Goal: Information Seeking & Learning: Understand process/instructions

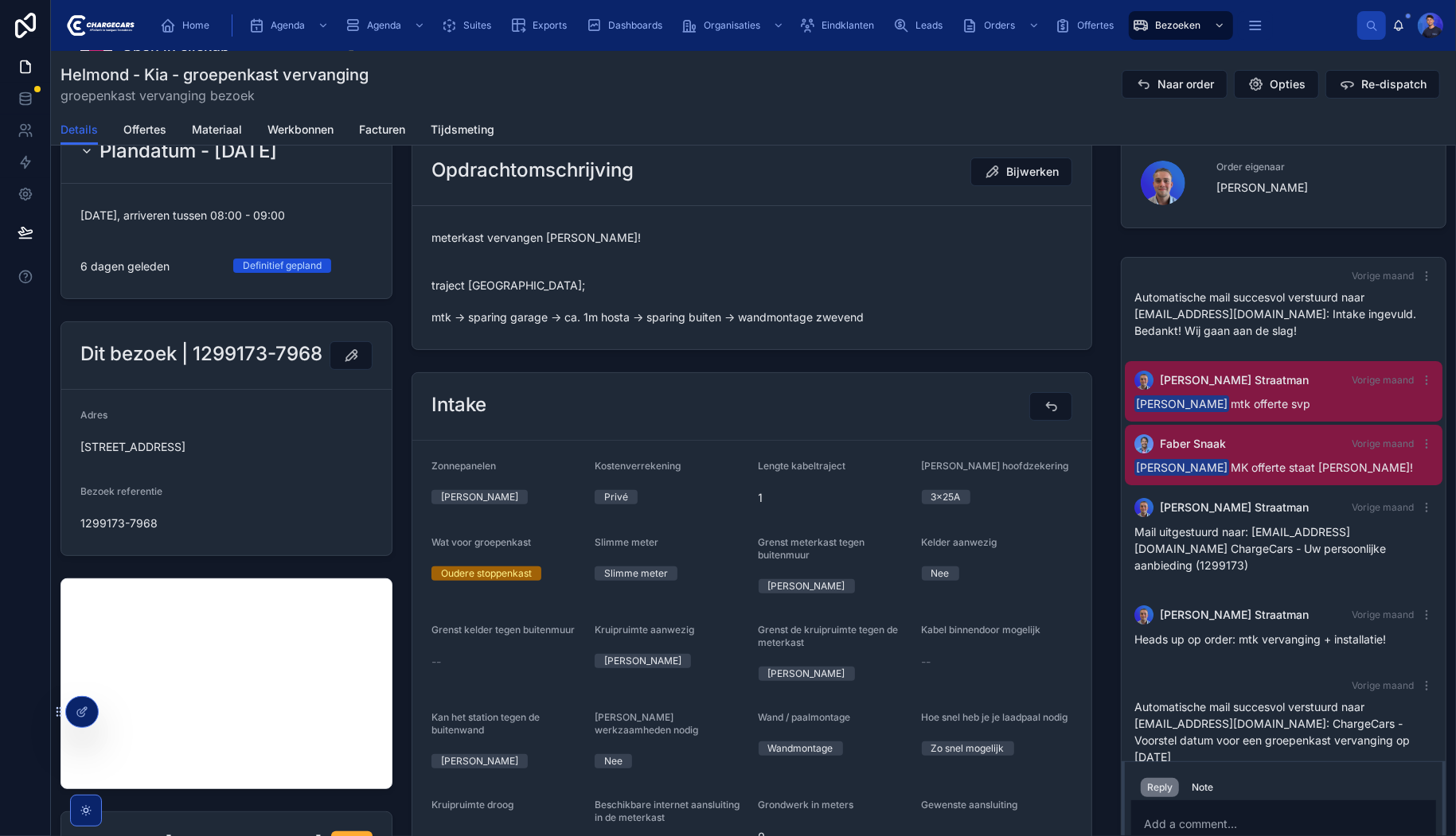
scroll to position [298, 0]
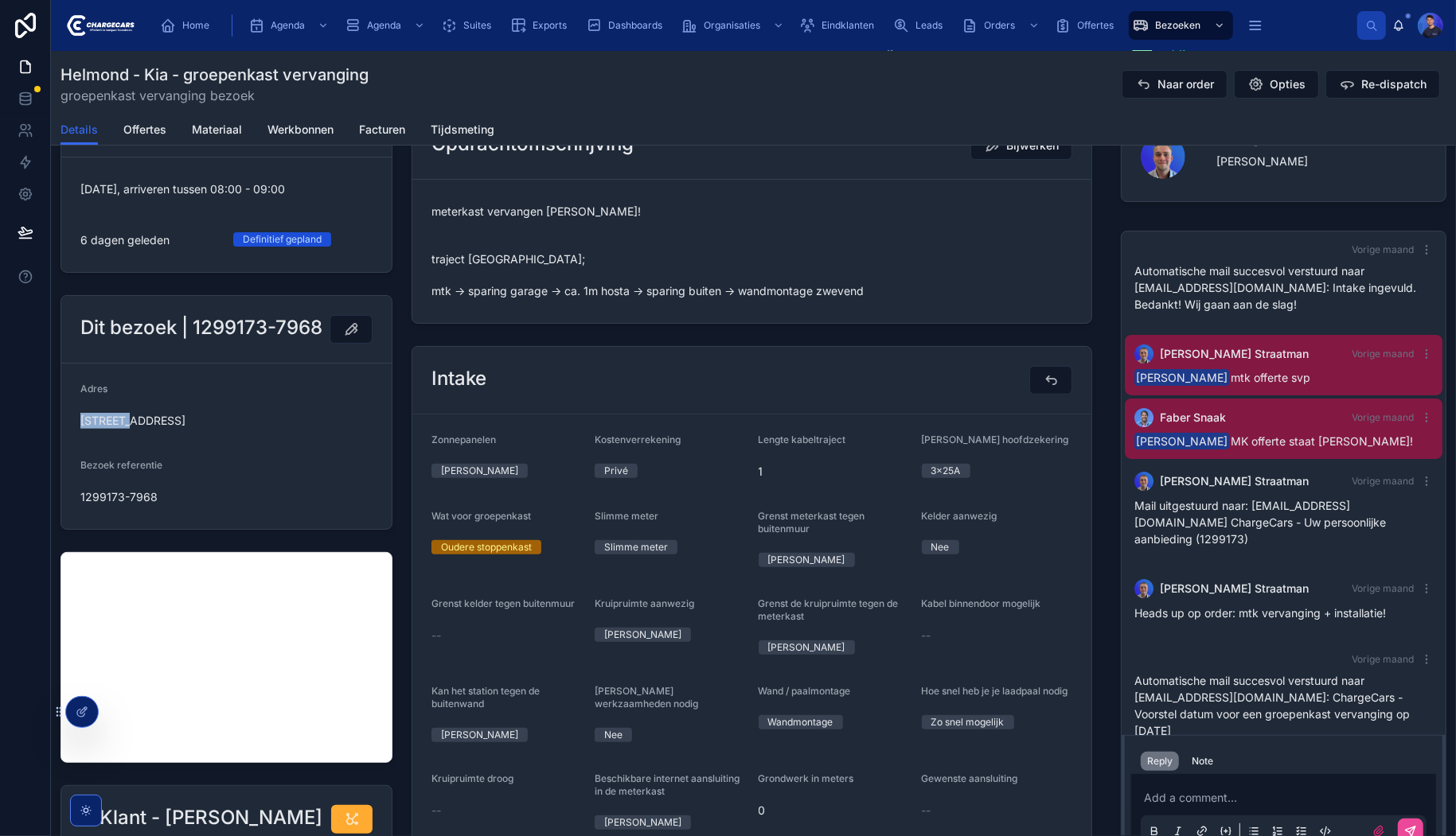
drag, startPoint x: 81, startPoint y: 435, endPoint x: 128, endPoint y: 440, distance: 47.3
click at [128, 429] on span "Kaukasus 8, Helmond, 5706 PL, Netherlands" at bounding box center [226, 421] width 292 height 16
copy span "Kaukasus"
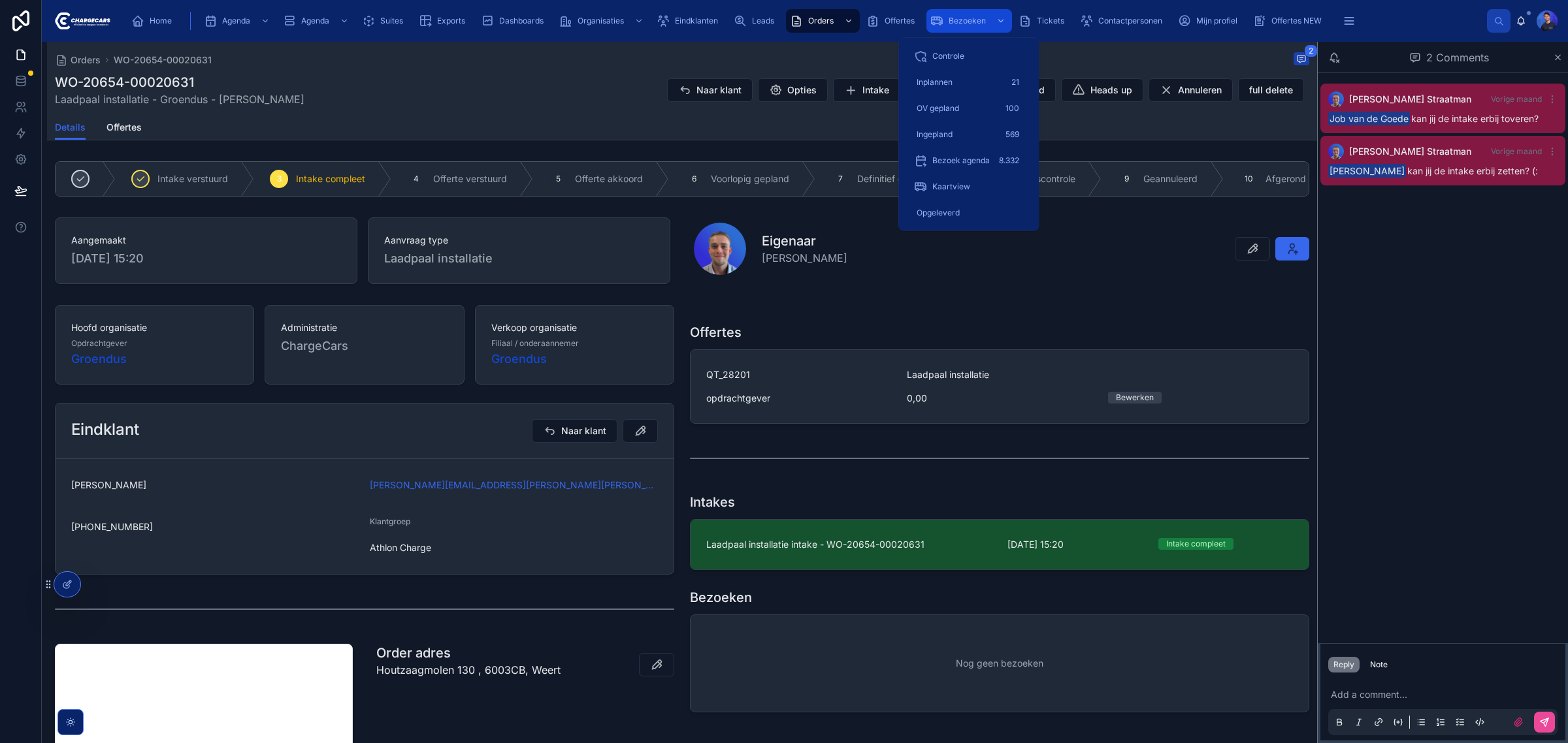
click at [953, 17] on span "Bezoeken" at bounding box center [967, 21] width 38 height 10
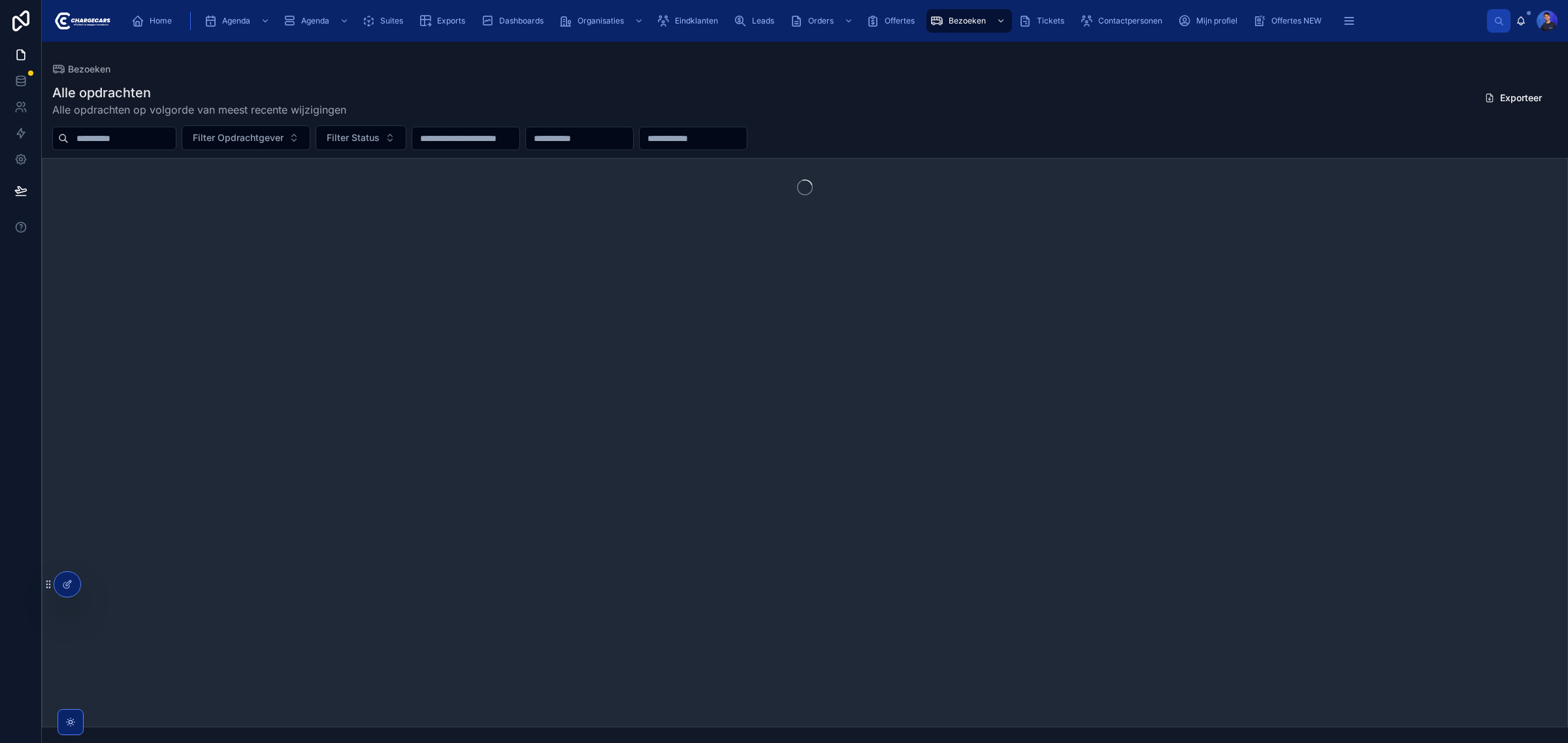
click at [168, 144] on input "text" at bounding box center [122, 138] width 107 height 18
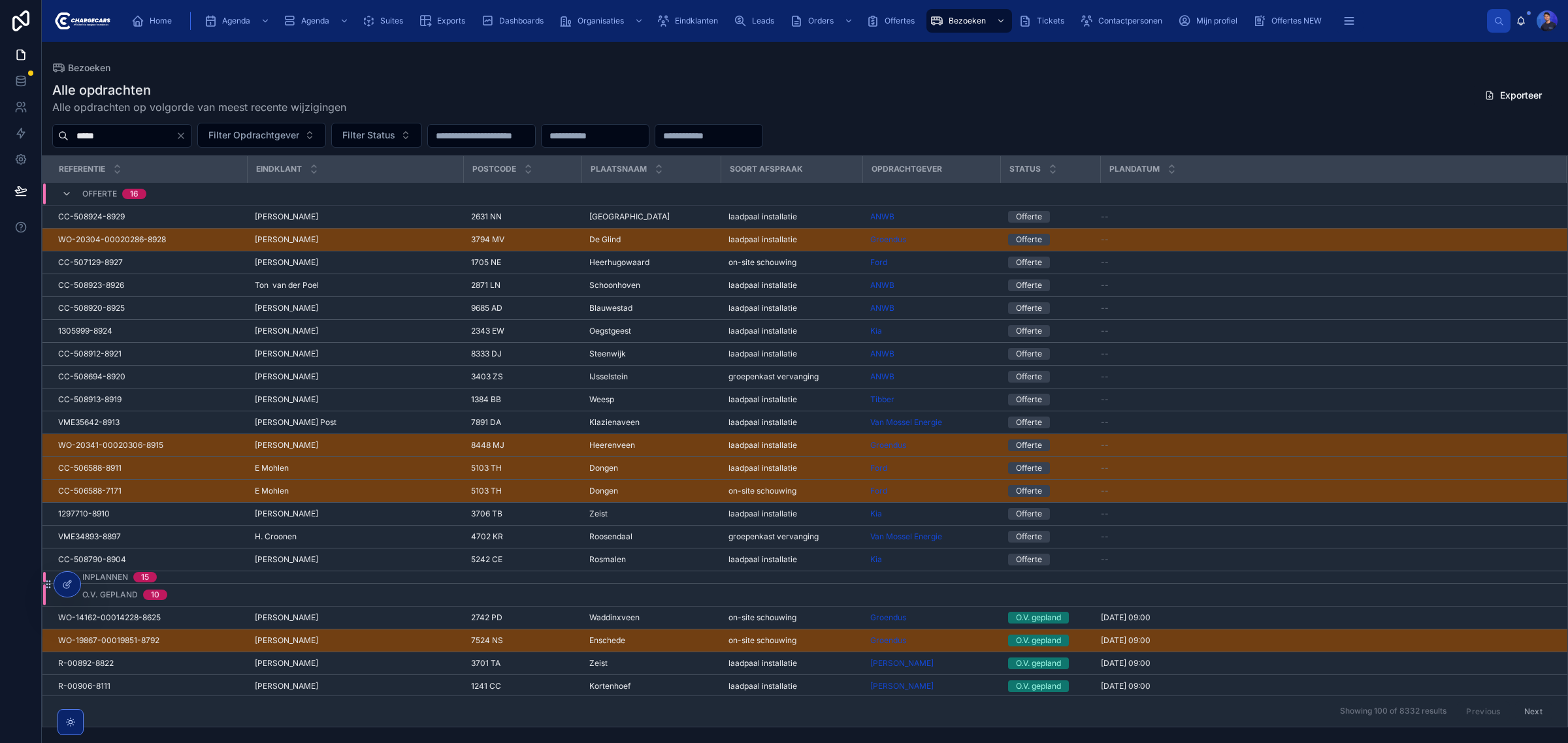
type input "******"
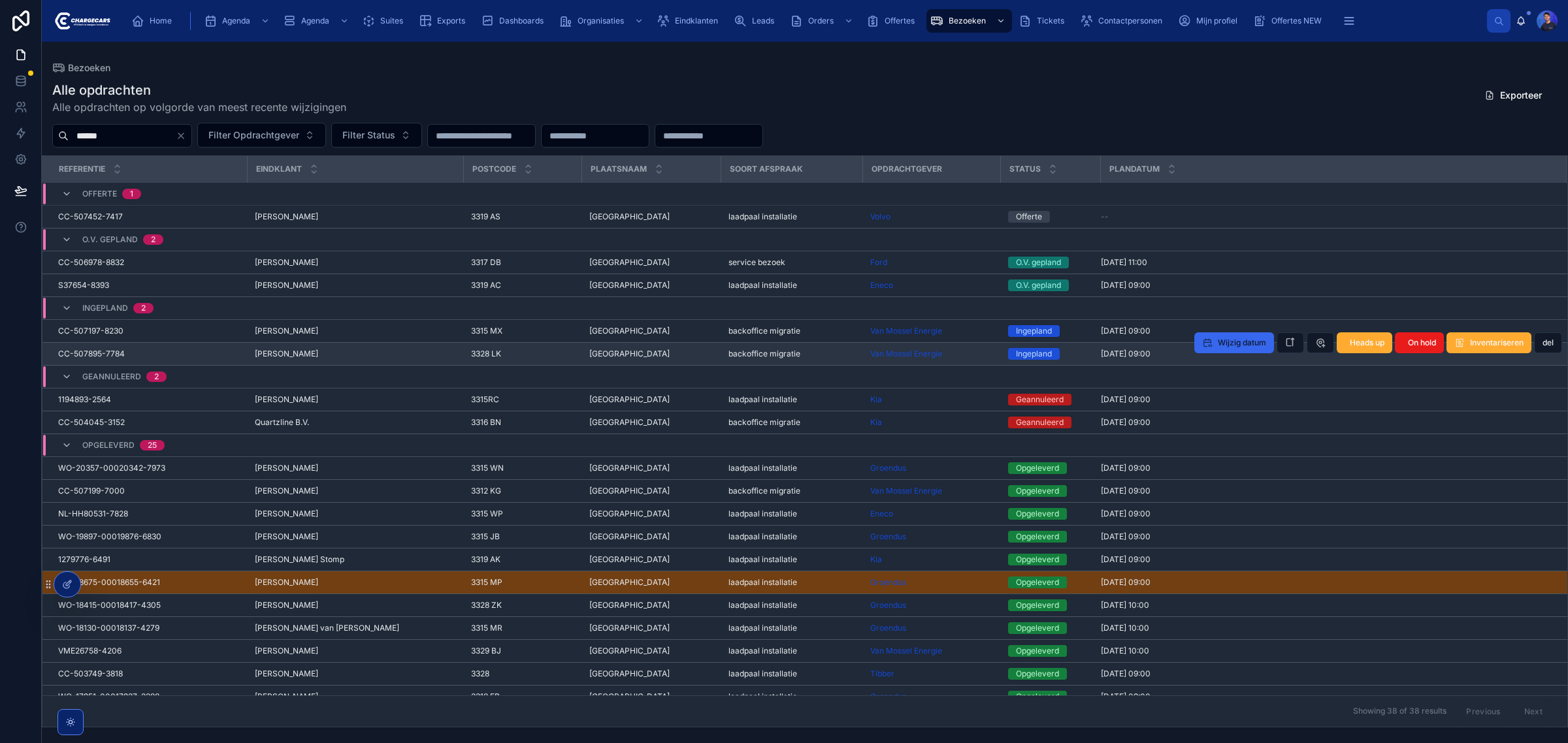
click at [987, 354] on div "Van Mossel Energie" at bounding box center [931, 354] width 122 height 10
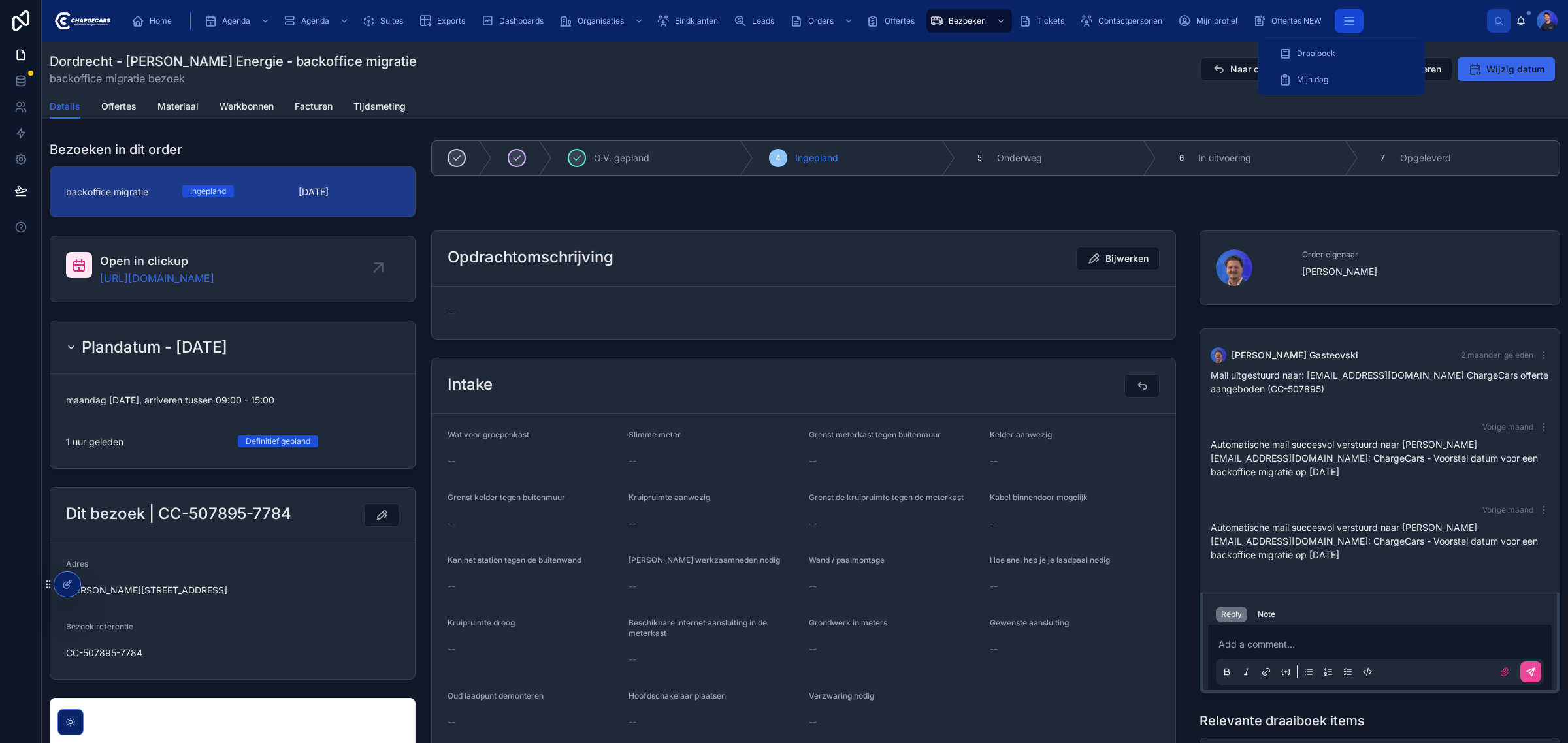
click at [1360, 17] on button "scrollable content" at bounding box center [1348, 21] width 29 height 24
click at [1322, 53] on span "Draaiboek" at bounding box center [1316, 54] width 38 height 10
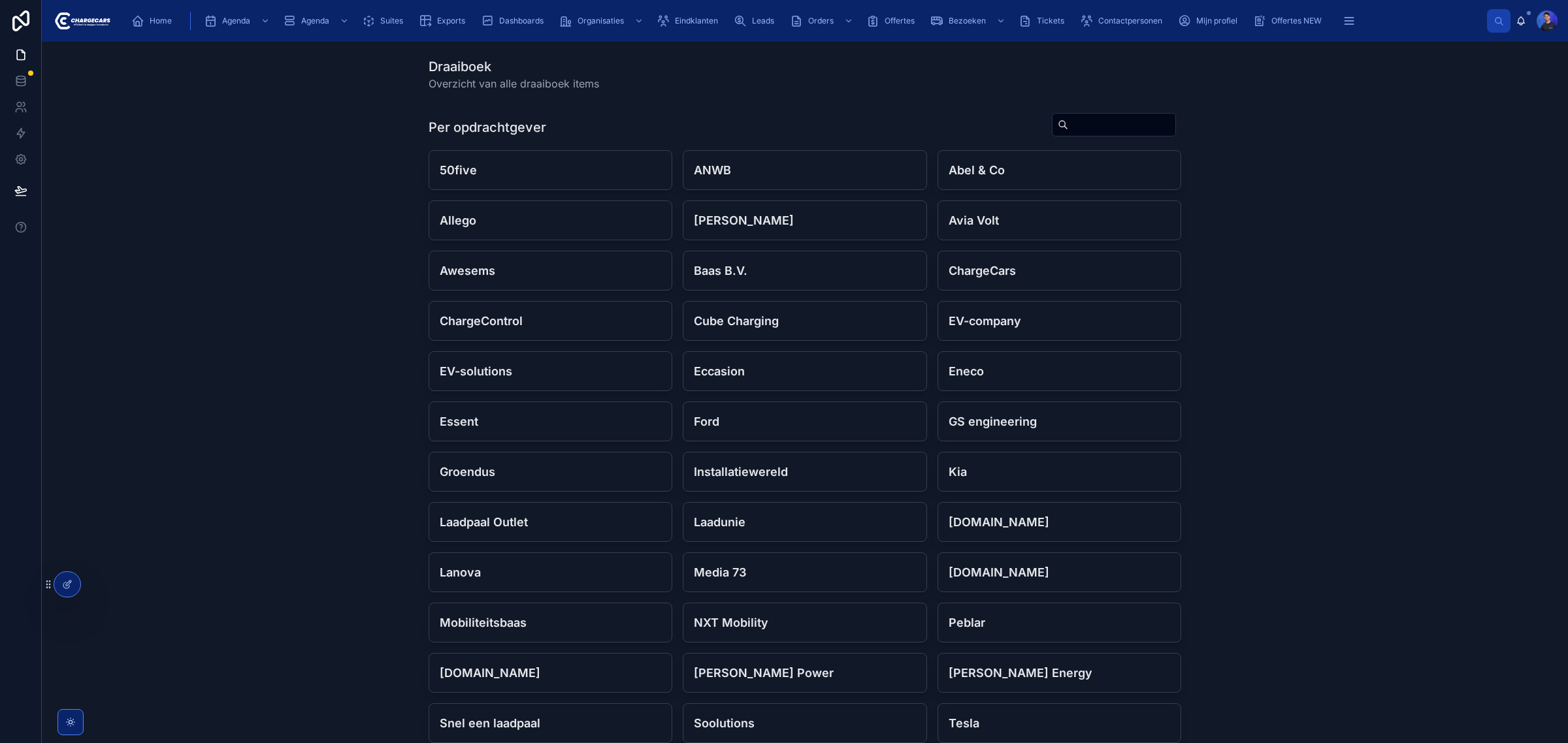
click at [1085, 122] on input "text" at bounding box center [1122, 124] width 107 height 18
click at [1293, 341] on div "Per opdrachtgever 50five ANWB Abel & Co Allego Alva Charging Avia Volt Awesems …" at bounding box center [805, 503] width 1505 height 792
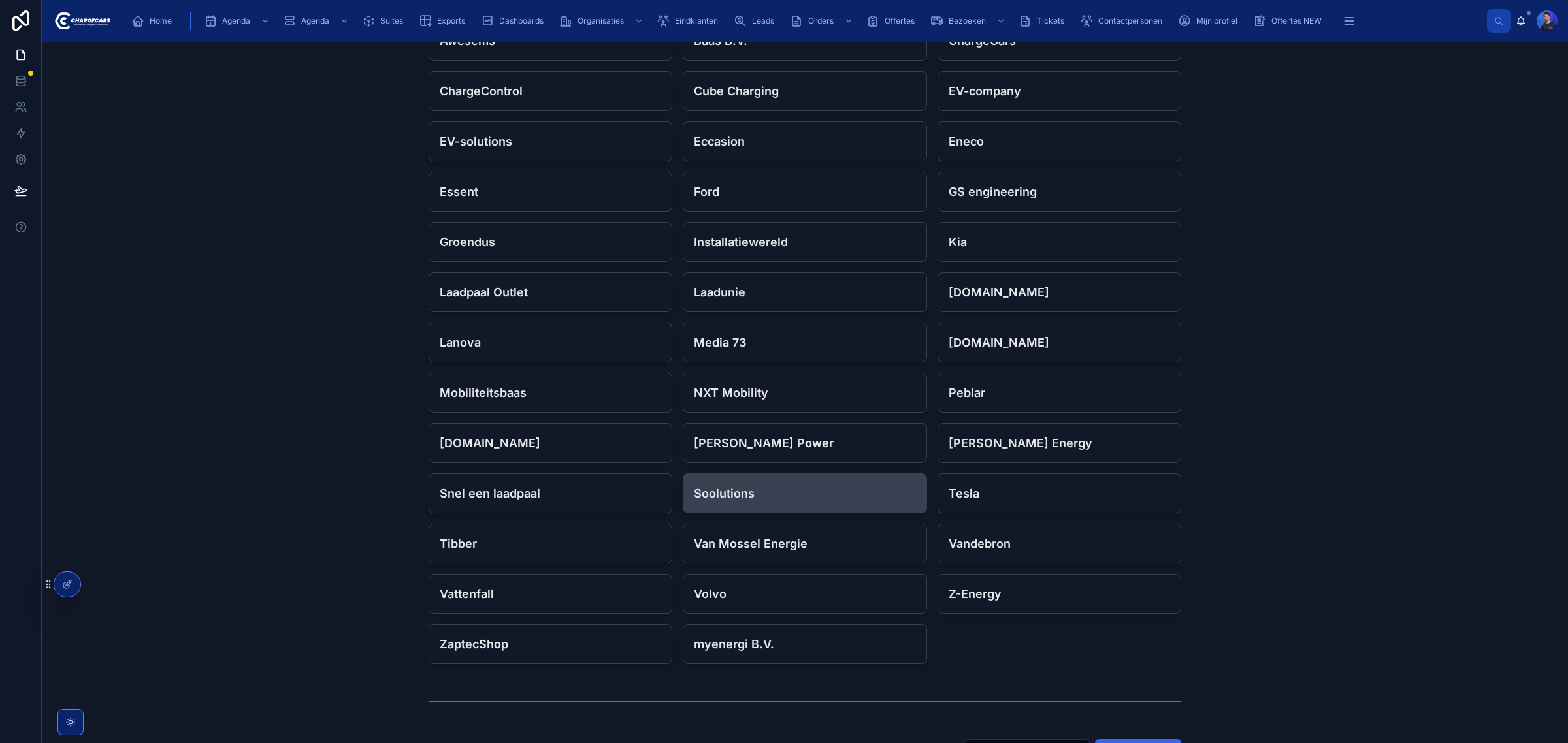
scroll to position [245, 0]
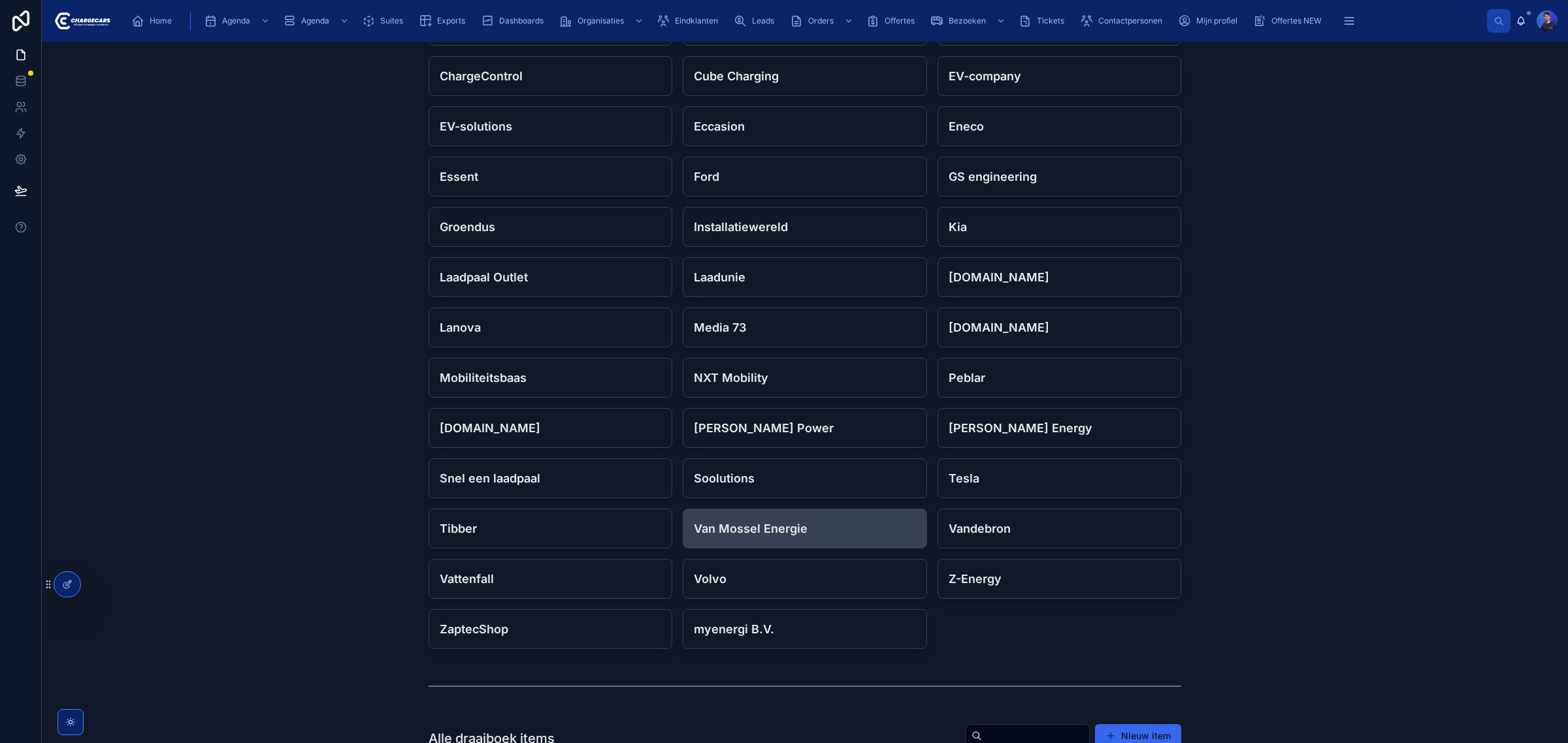
click at [793, 535] on h4 "Van Mossel Energie" at bounding box center [805, 528] width 221 height 17
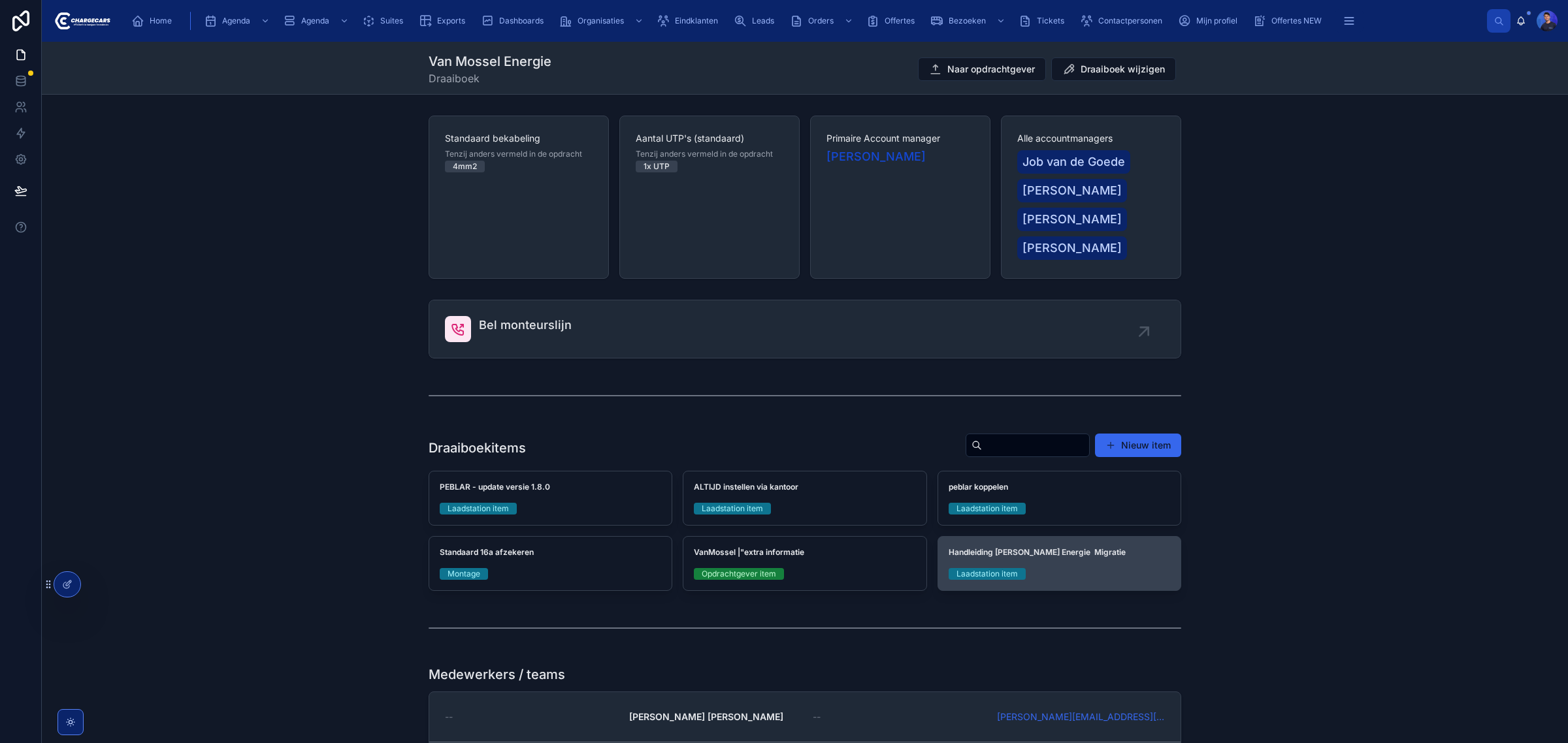
click at [1023, 560] on div "Handleiding Van Mossel Energie Migratie Laadstation item" at bounding box center [1059, 563] width 243 height 54
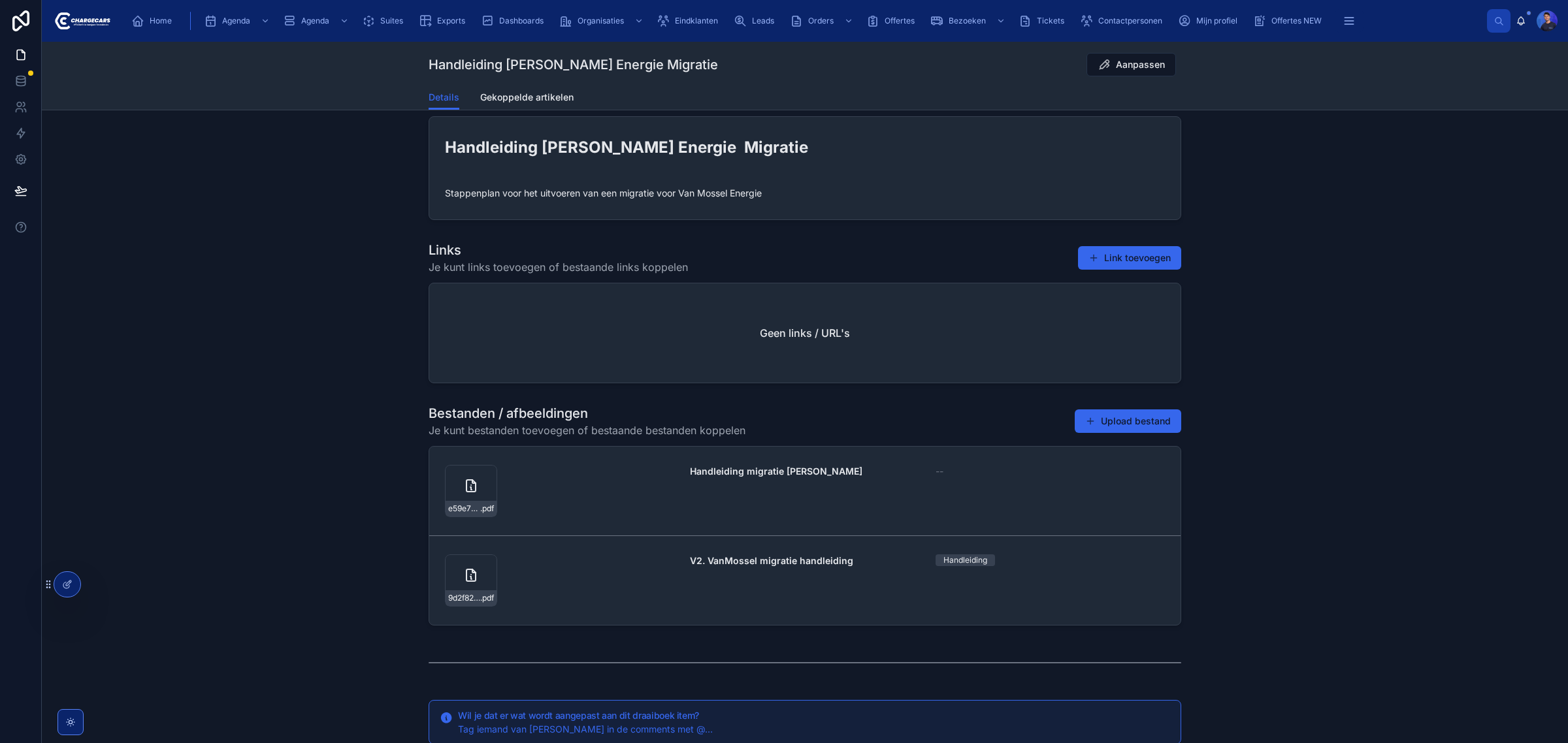
scroll to position [163, 0]
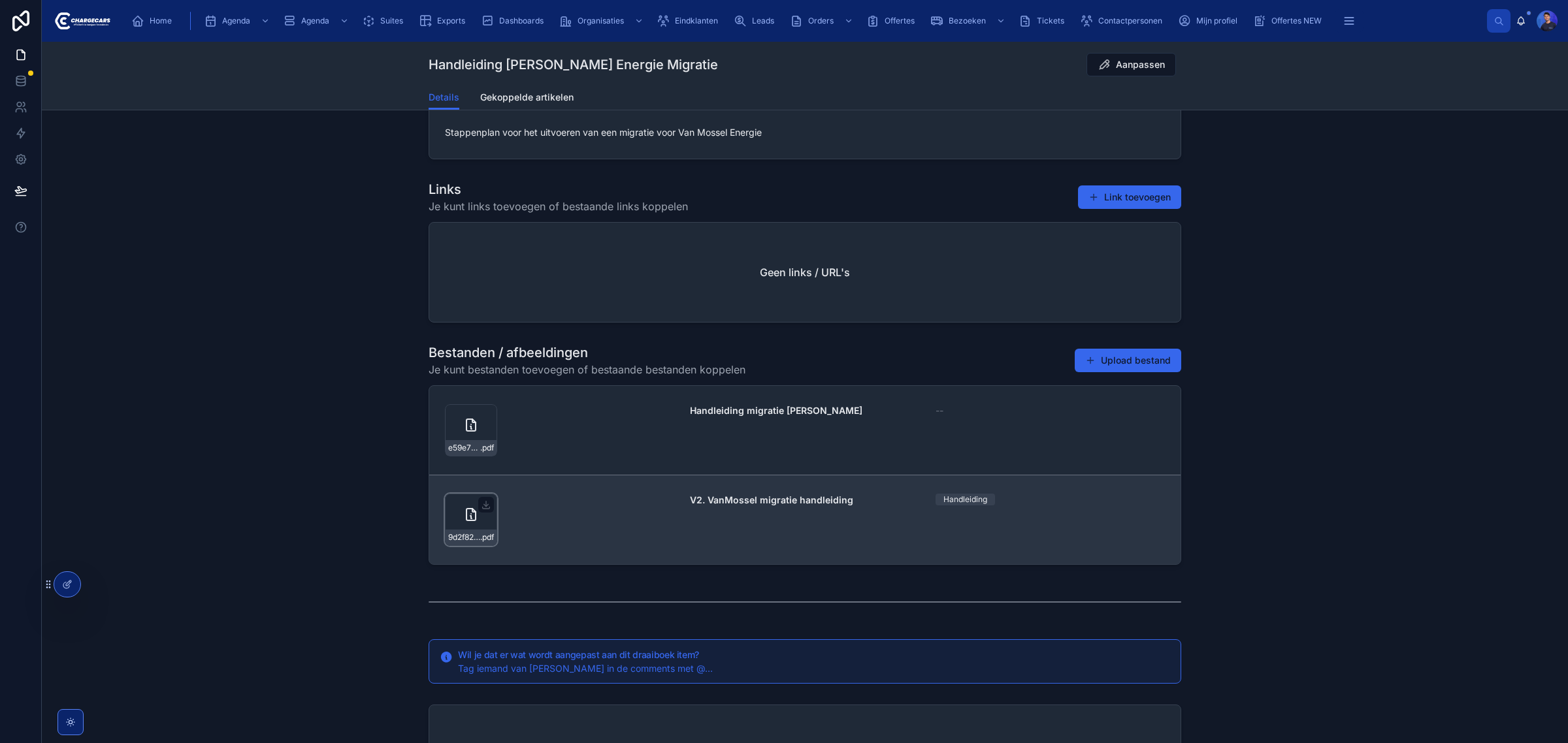
click at [467, 521] on icon at bounding box center [471, 514] width 9 height 12
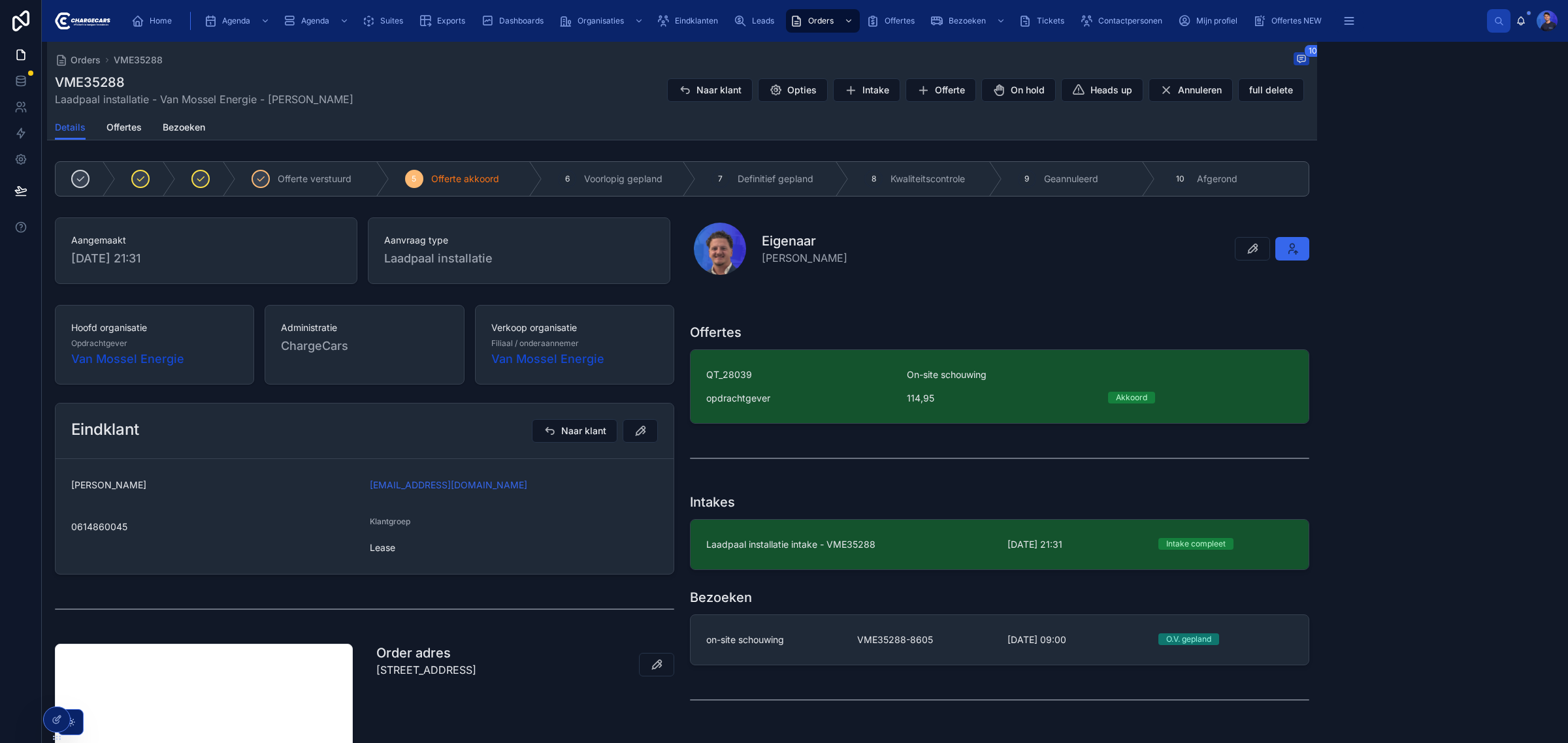
scroll to position [161, 0]
